Goal: Information Seeking & Learning: Learn about a topic

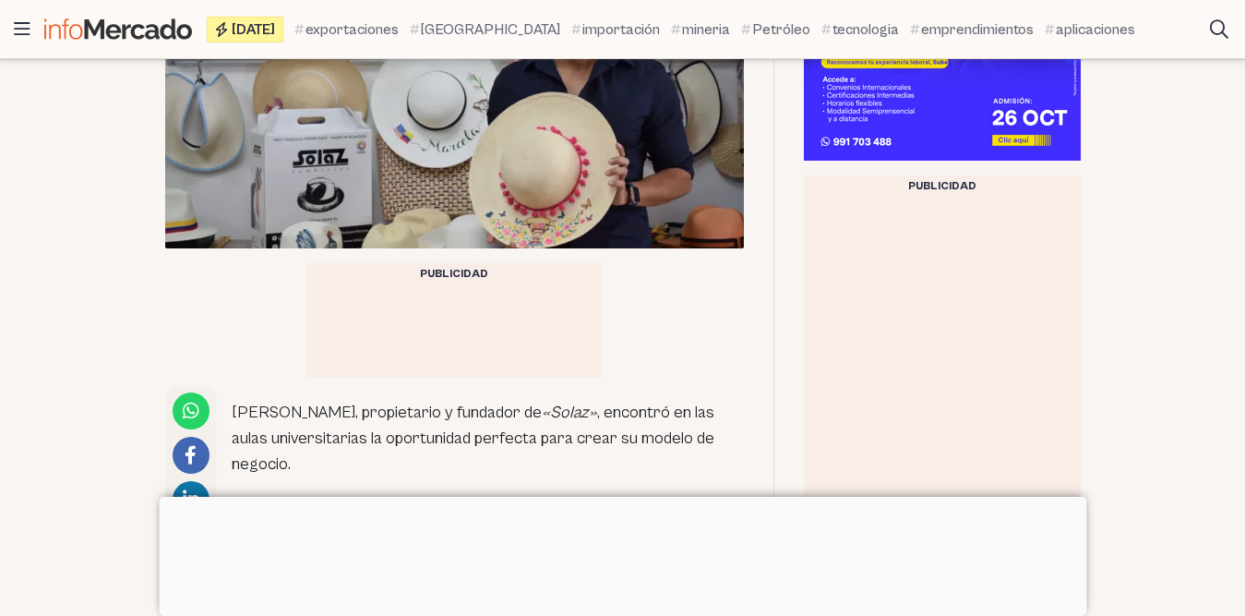
scroll to position [739, 0]
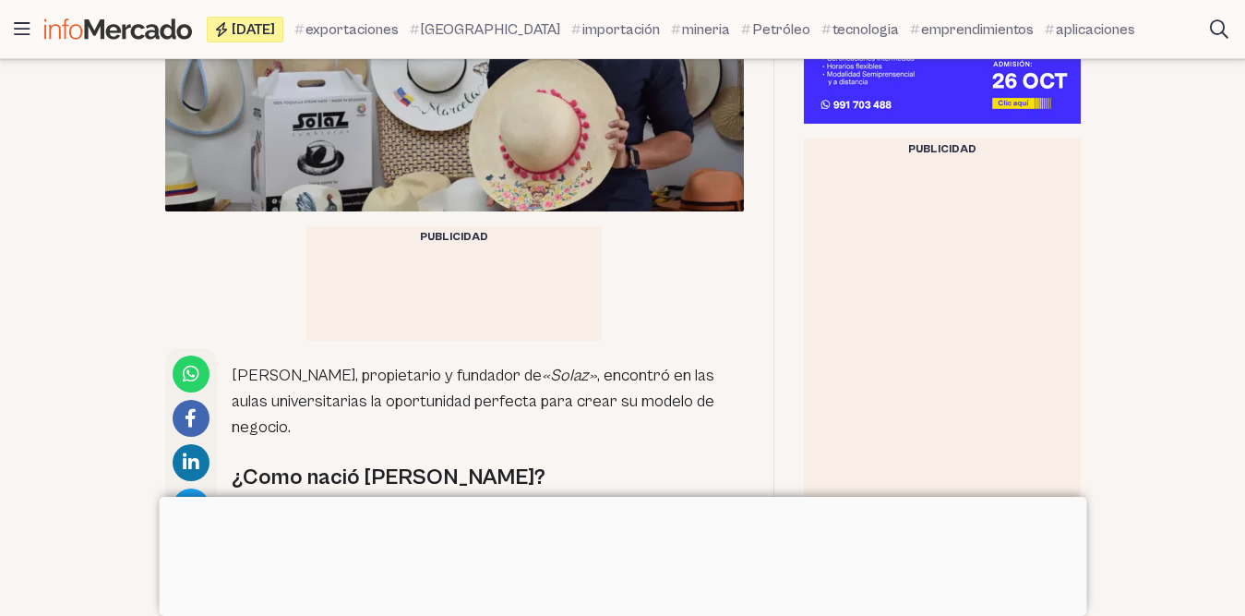
click at [611, 497] on div at bounding box center [623, 497] width 928 height 0
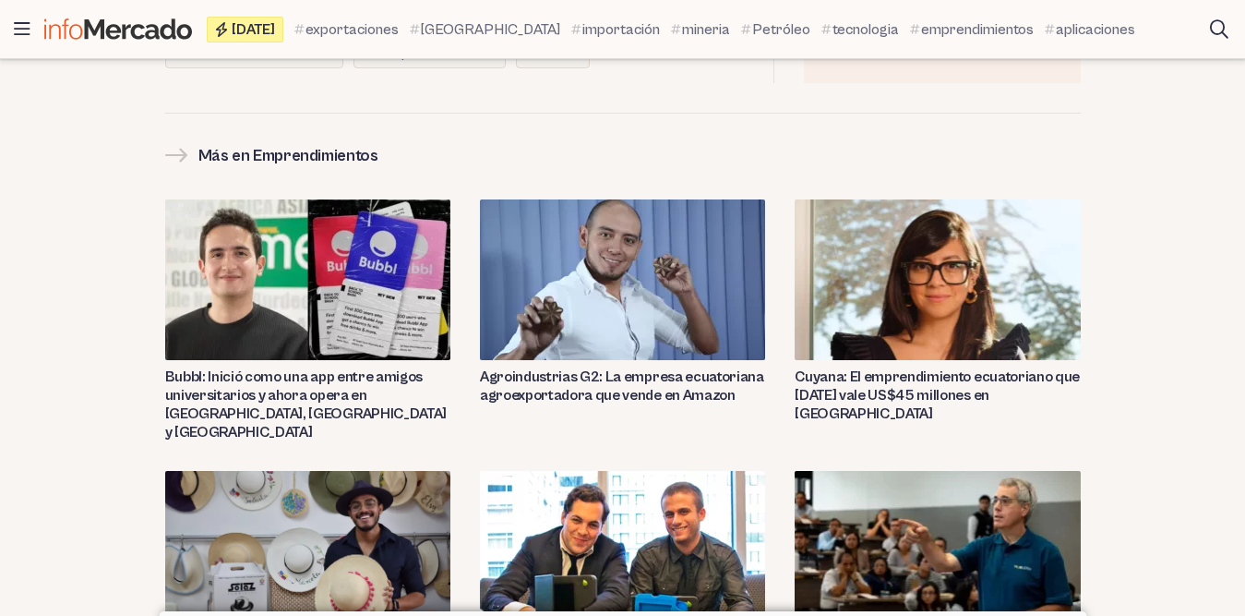
scroll to position [5281, 0]
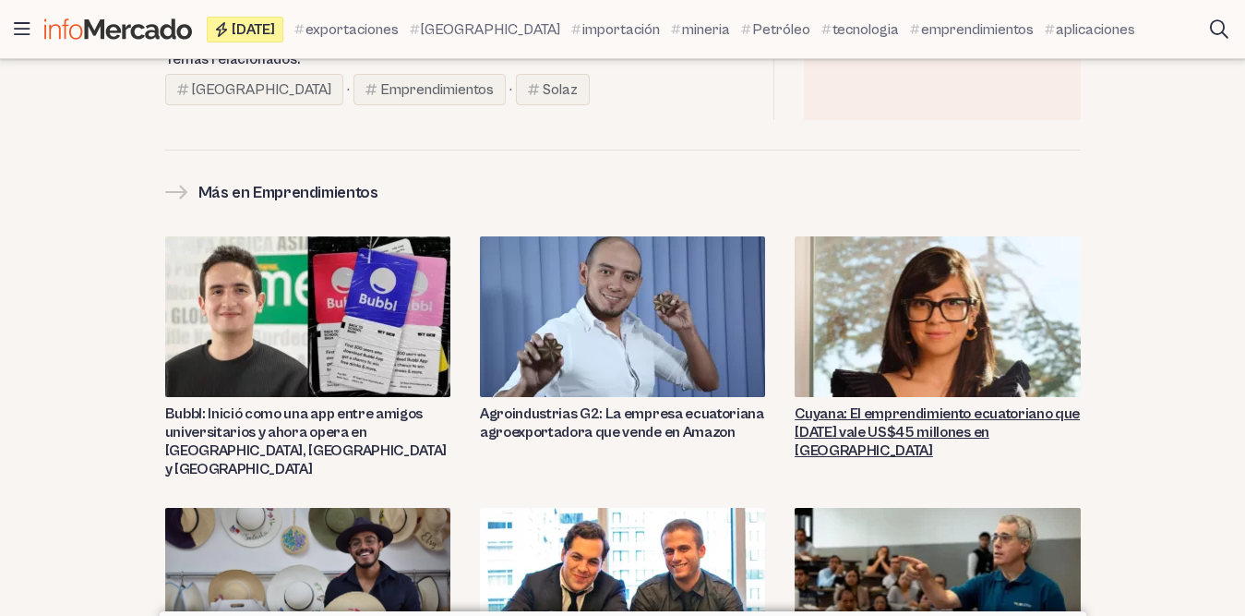
click at [925, 404] on link "Cuyana: El emprendimiento ecuatoriano que [DATE] vale US$45 millones en [GEOGRA…" at bounding box center [937, 431] width 285 height 55
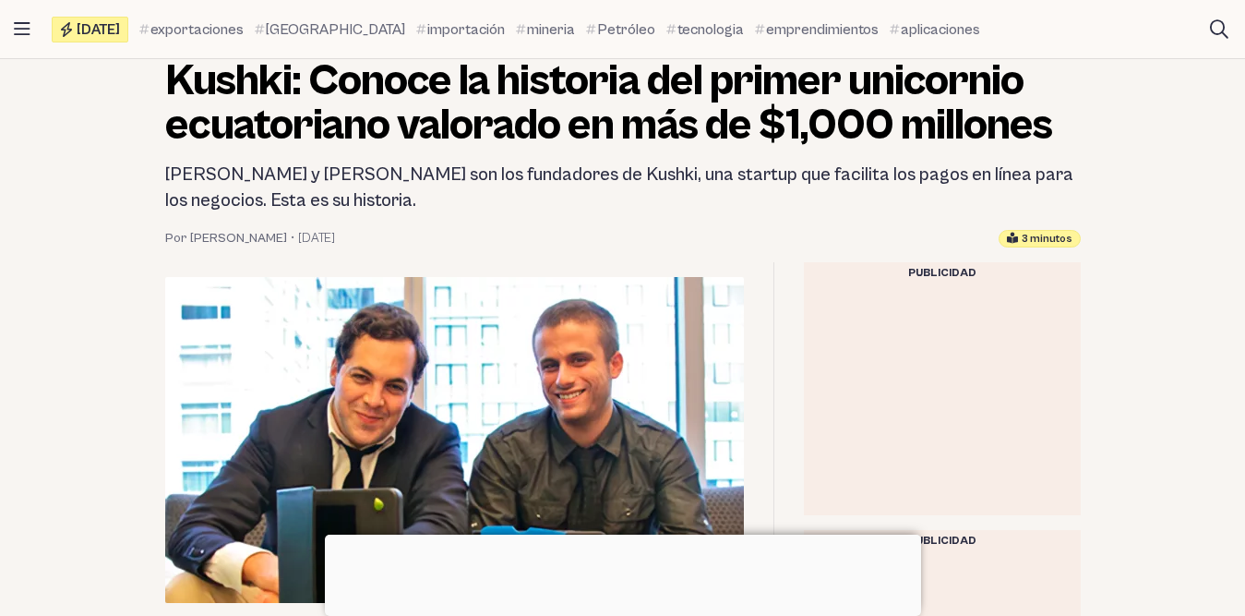
scroll to position [340, 0]
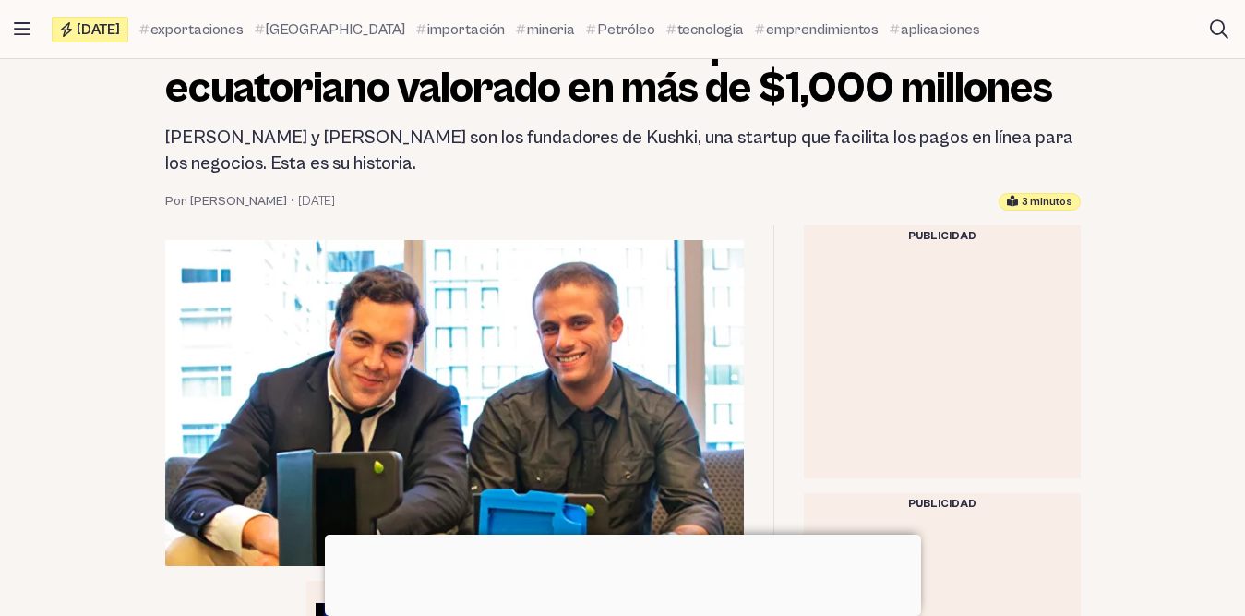
click at [620, 535] on div at bounding box center [623, 535] width 596 height 0
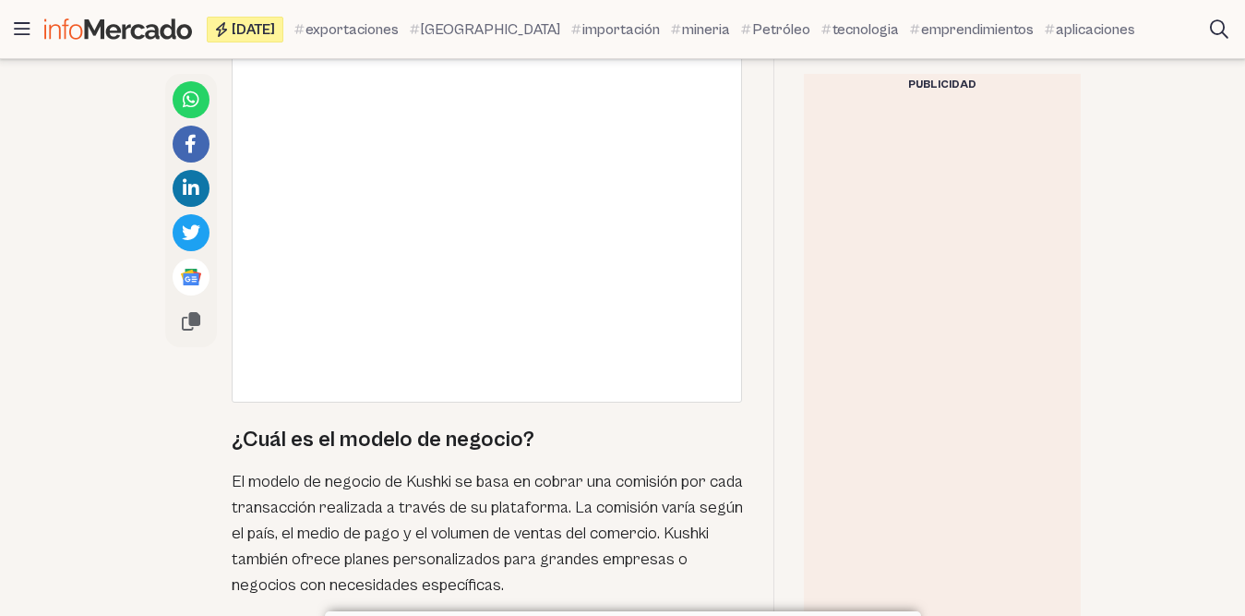
scroll to position [2371, 0]
